Goal: Transaction & Acquisition: Download file/media

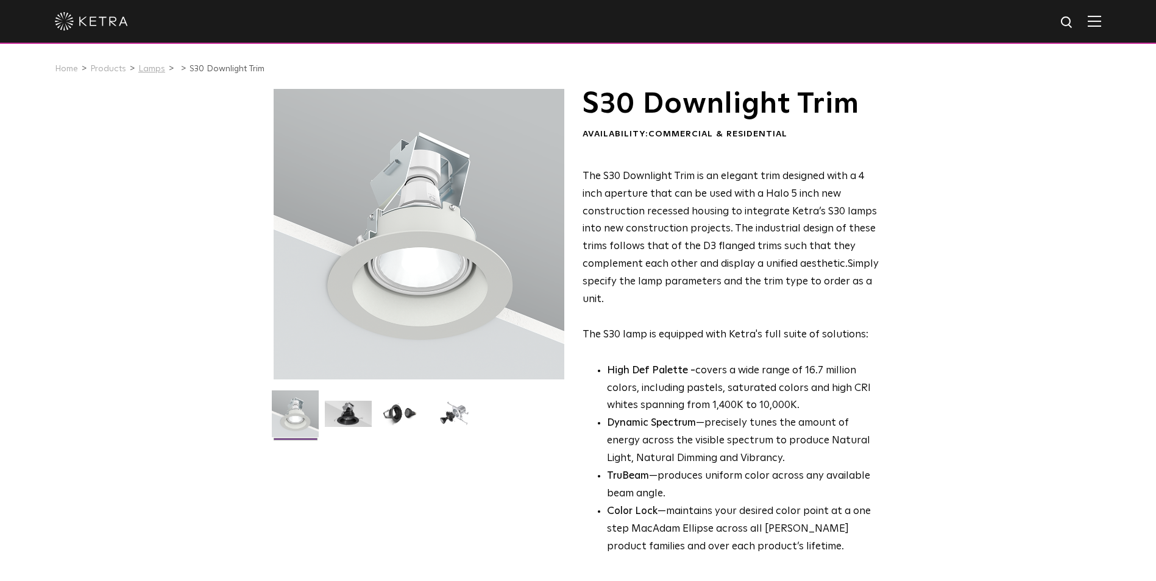
click at [147, 69] on link "Lamps" at bounding box center [151, 69] width 27 height 9
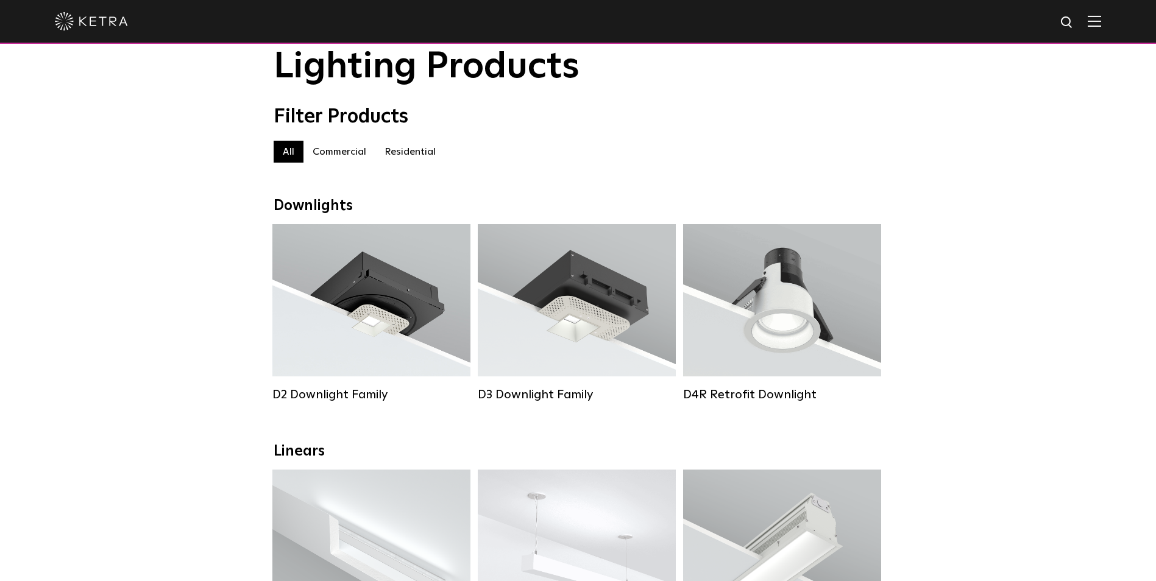
scroll to position [41, 0]
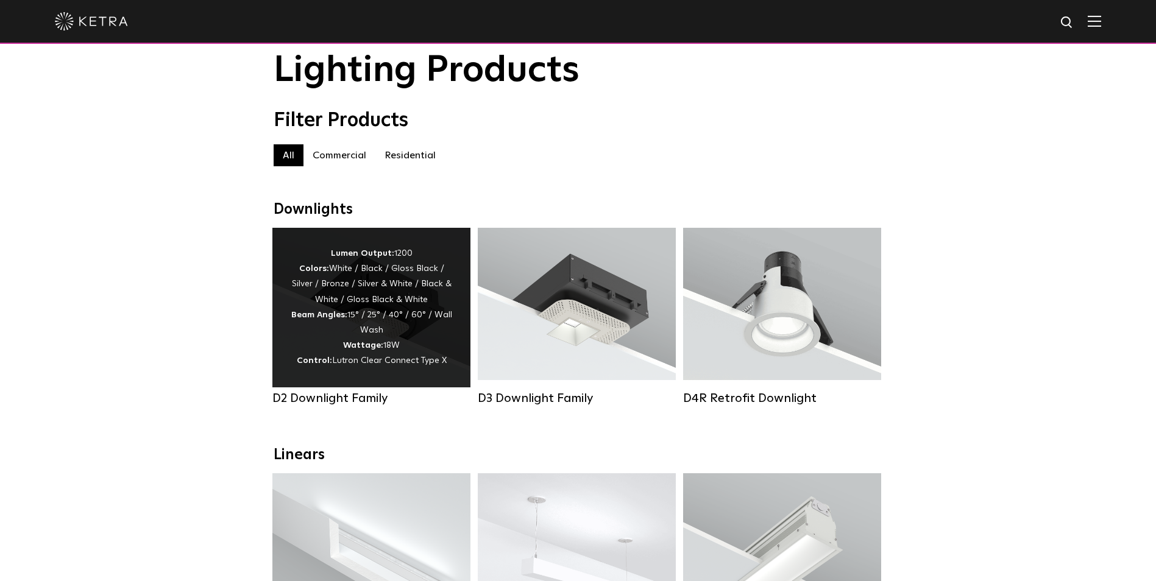
click at [403, 361] on span "Lutron Clear Connect Type X" at bounding box center [389, 360] width 115 height 9
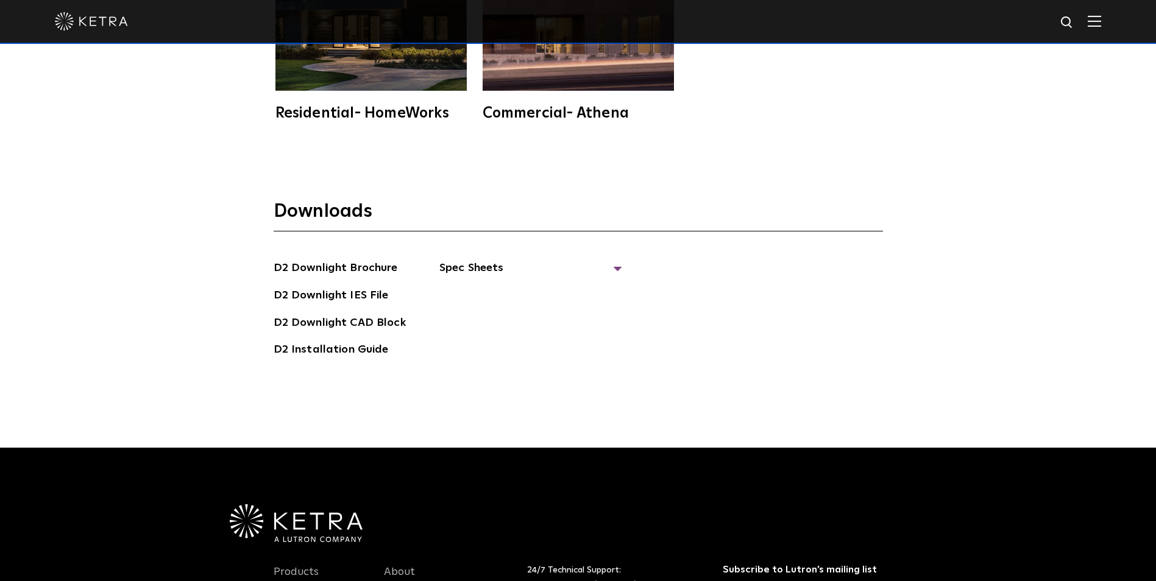
scroll to position [3534, 0]
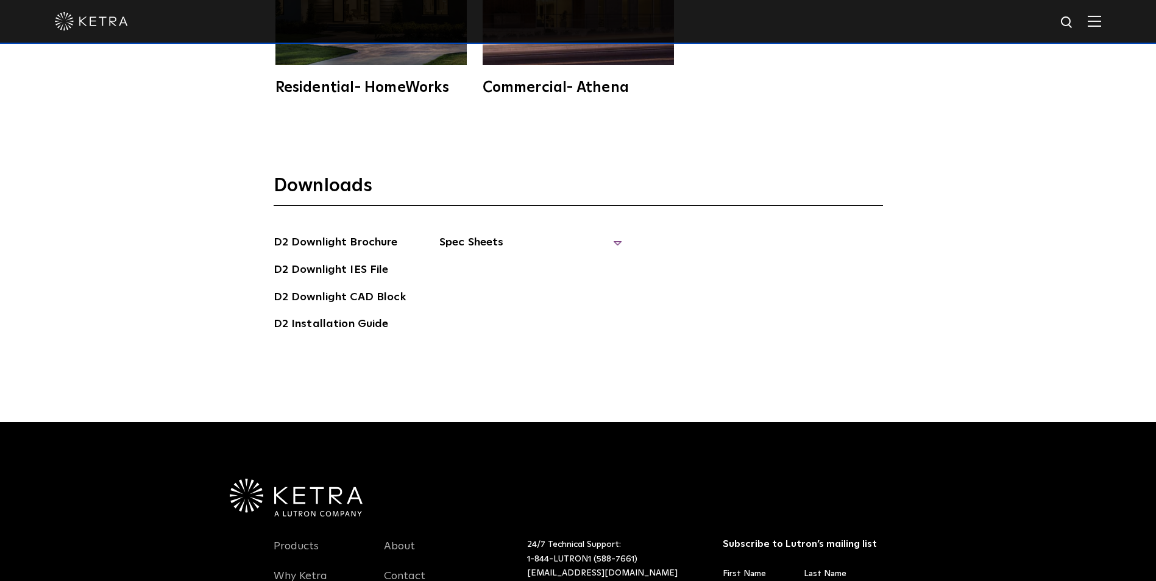
click at [467, 245] on span "Spec Sheets" at bounding box center [530, 247] width 183 height 27
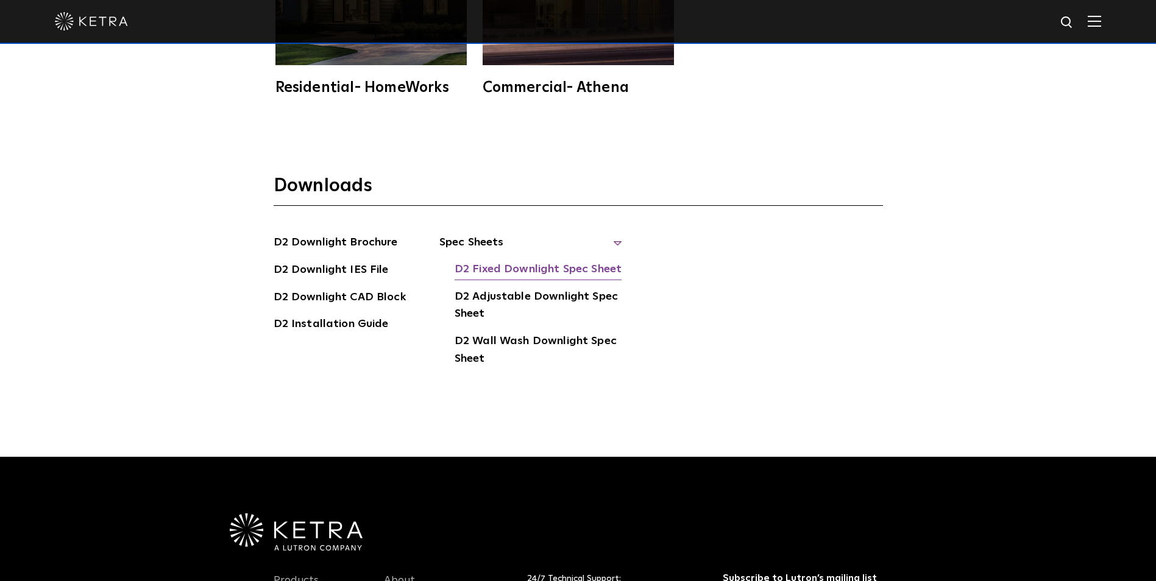
click at [562, 263] on link "D2 Fixed Downlight Spec Sheet" at bounding box center [538, 270] width 167 height 19
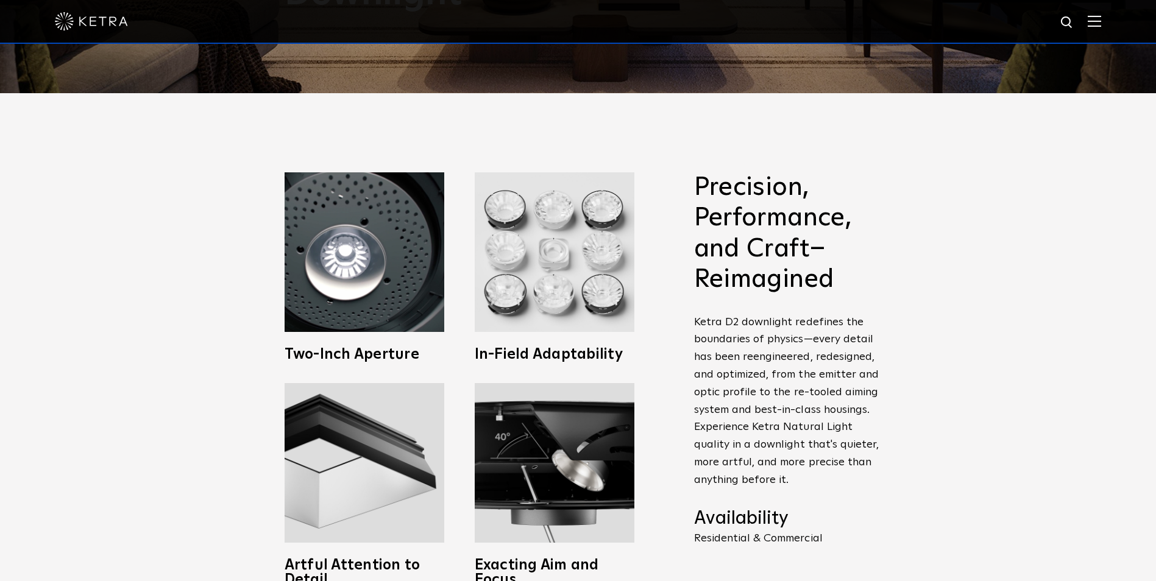
scroll to position [487, 0]
